Goal: Transaction & Acquisition: Purchase product/service

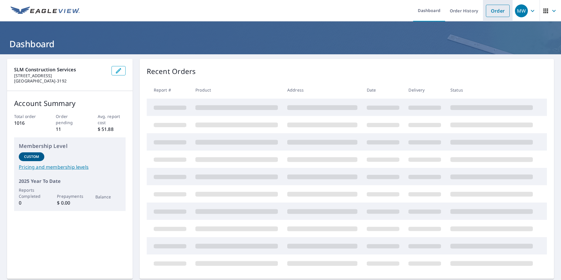
click at [495, 10] on link "Order" at bounding box center [498, 11] width 24 height 12
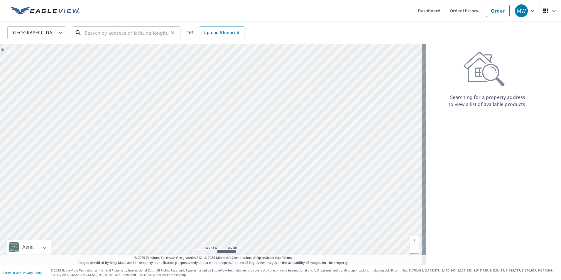
click at [97, 31] on input "text" at bounding box center [127, 33] width 84 height 16
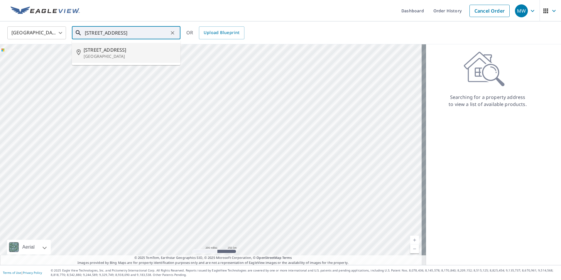
click at [143, 52] on span "[STREET_ADDRESS]" at bounding box center [130, 49] width 92 height 7
type input "[STREET_ADDRESS]"
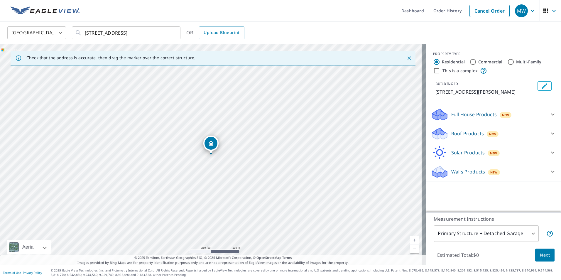
click at [474, 137] on p "Roof Products" at bounding box center [468, 133] width 33 height 7
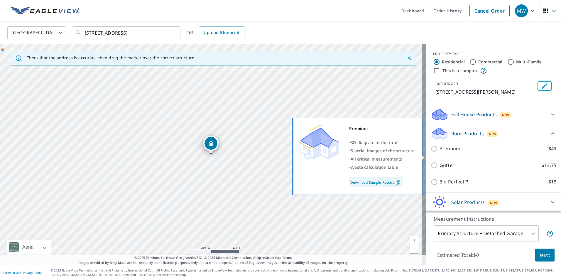
click at [440, 152] on p "Premium" at bounding box center [450, 148] width 21 height 7
click at [437, 152] on input "Premium $49" at bounding box center [435, 148] width 9 height 7
checkbox input "true"
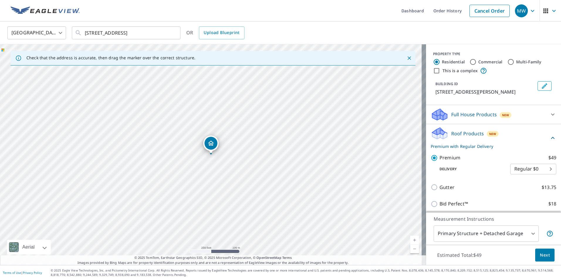
click at [530, 253] on div "Estimated Total: $49 Next" at bounding box center [493, 255] width 135 height 21
click at [543, 258] on span "Next" at bounding box center [545, 255] width 10 height 7
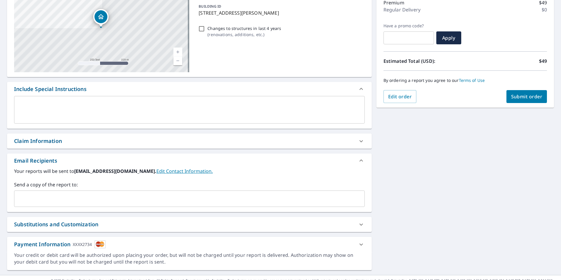
scroll to position [88, 0]
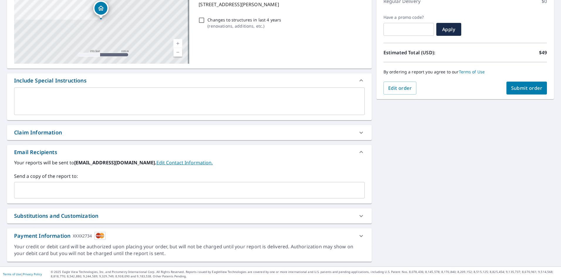
click at [46, 195] on input "text" at bounding box center [185, 190] width 337 height 11
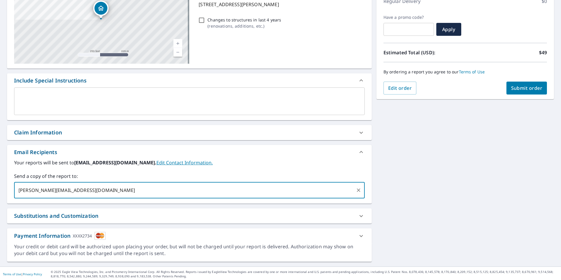
type input "[PERSON_NAME][EMAIL_ADDRESS][DOMAIN_NAME]"
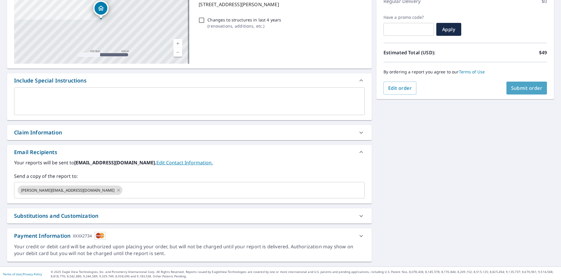
click at [527, 89] on span "Submit order" at bounding box center [526, 88] width 31 height 6
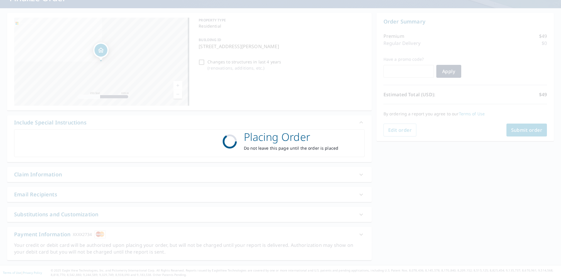
scroll to position [46, 0]
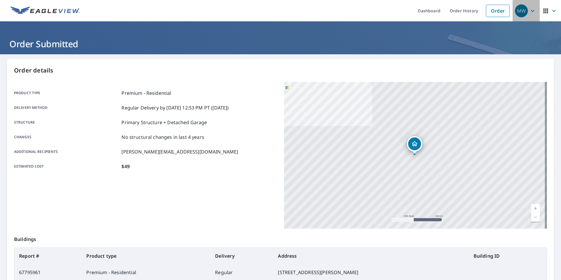
click at [532, 9] on icon "button" at bounding box center [532, 10] width 7 height 7
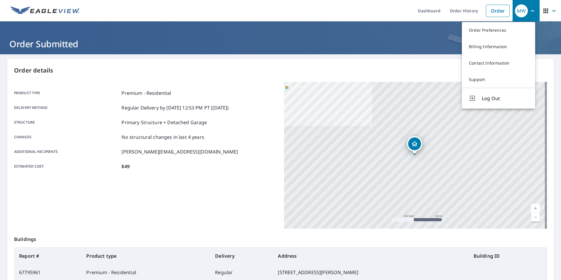
click at [431, 69] on p "Order details" at bounding box center [280, 70] width 533 height 9
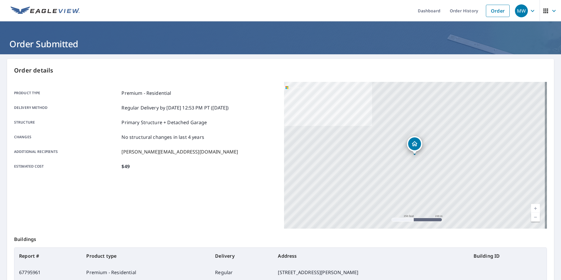
click at [553, 11] on icon "button" at bounding box center [555, 11] width 4 height 2
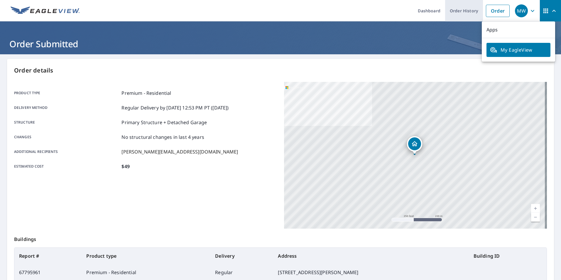
click at [461, 11] on link "Order History" at bounding box center [464, 10] width 38 height 21
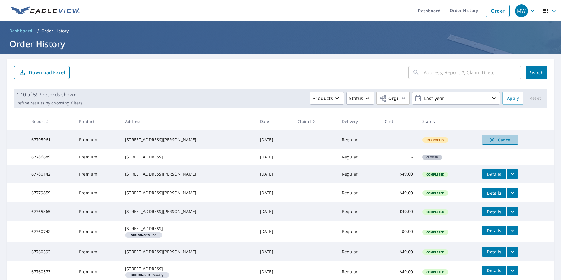
click at [497, 141] on span "Cancel" at bounding box center [500, 139] width 24 height 7
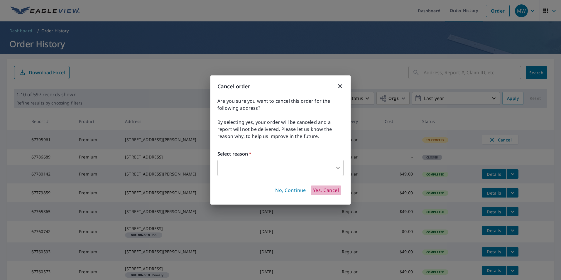
click at [332, 190] on span "Yes, Cancel" at bounding box center [326, 190] width 26 height 6
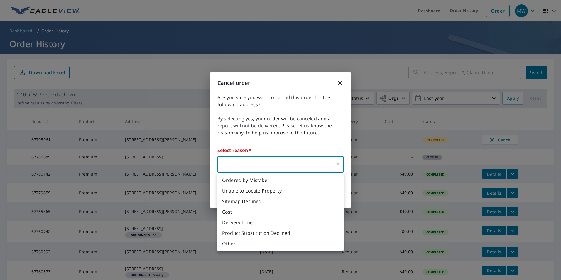
click at [268, 162] on body "MW MW Dashboard Order History Order MW Dashboard / Order History Order History …" at bounding box center [280, 140] width 561 height 280
click at [266, 178] on li "Ordered by Mistake" at bounding box center [281, 180] width 126 height 11
type input "30"
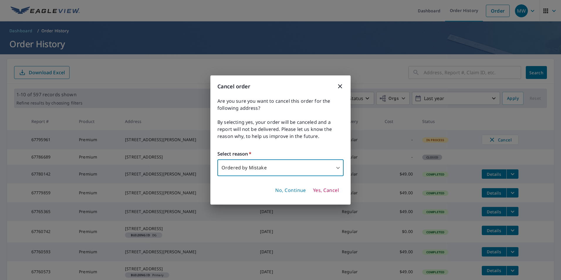
click at [337, 192] on span "Yes, Cancel" at bounding box center [326, 190] width 26 height 6
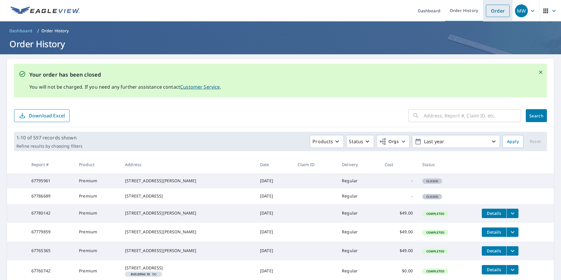
click at [492, 13] on link "Order" at bounding box center [498, 11] width 24 height 12
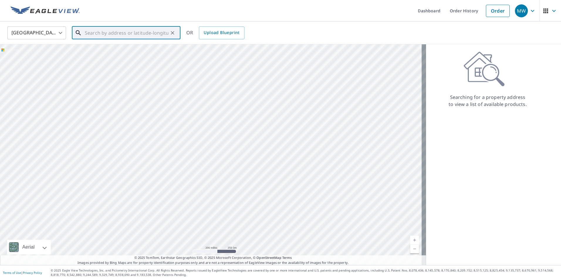
click at [115, 33] on input "text" at bounding box center [127, 33] width 84 height 16
click at [158, 54] on p "[GEOGRAPHIC_DATA]" at bounding box center [130, 56] width 92 height 6
type input "[STREET_ADDRESS]"
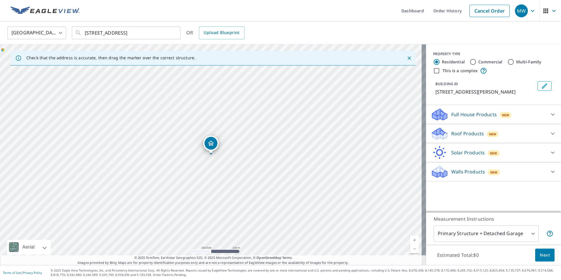
click at [469, 111] on p "Full House Products" at bounding box center [475, 114] width 46 height 7
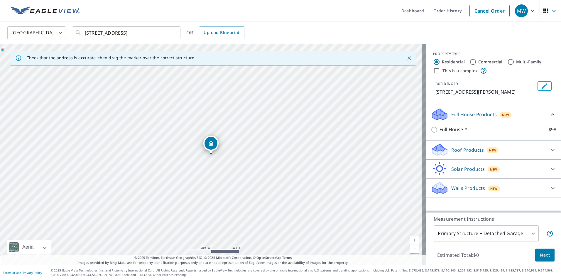
click at [468, 148] on p "Roof Products" at bounding box center [468, 149] width 33 height 7
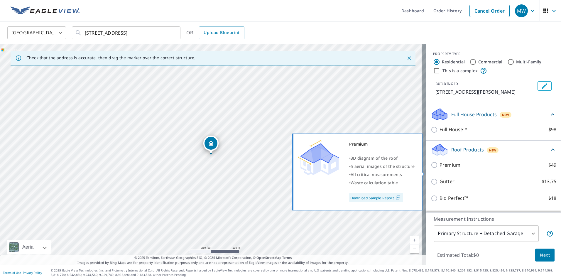
click at [432, 169] on input "Premium $49" at bounding box center [435, 164] width 9 height 7
checkbox input "true"
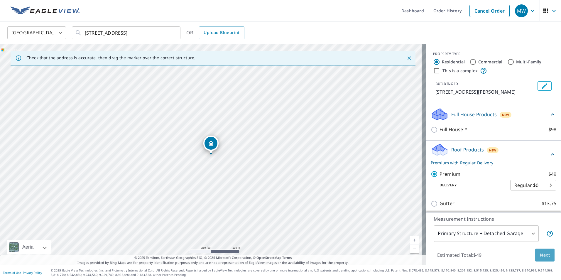
click at [540, 258] on span "Next" at bounding box center [545, 255] width 10 height 7
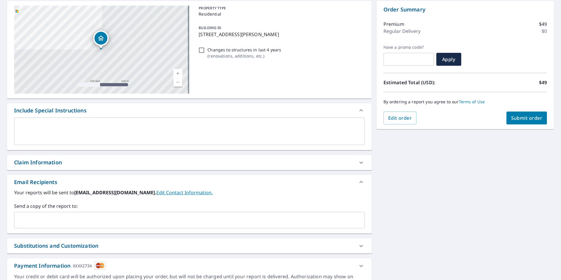
scroll to position [59, 0]
click at [40, 223] on input "text" at bounding box center [185, 219] width 337 height 11
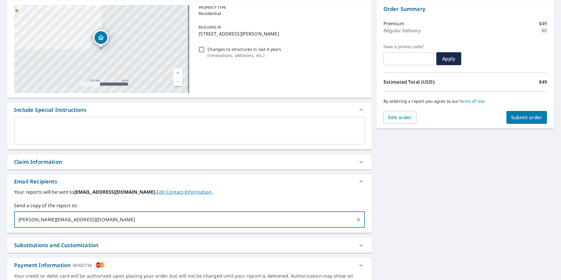
type input "[PERSON_NAME][EMAIL_ADDRESS][DOMAIN_NAME]"
click at [523, 122] on button "Submit order" at bounding box center [527, 117] width 41 height 13
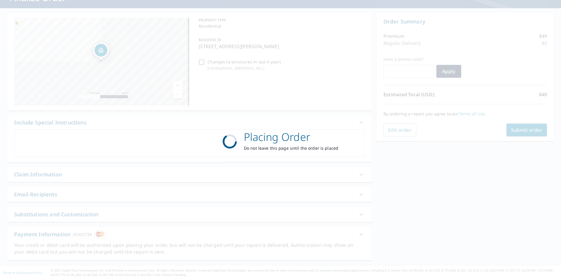
scroll to position [46, 0]
